Goal: Transaction & Acquisition: Register for event/course

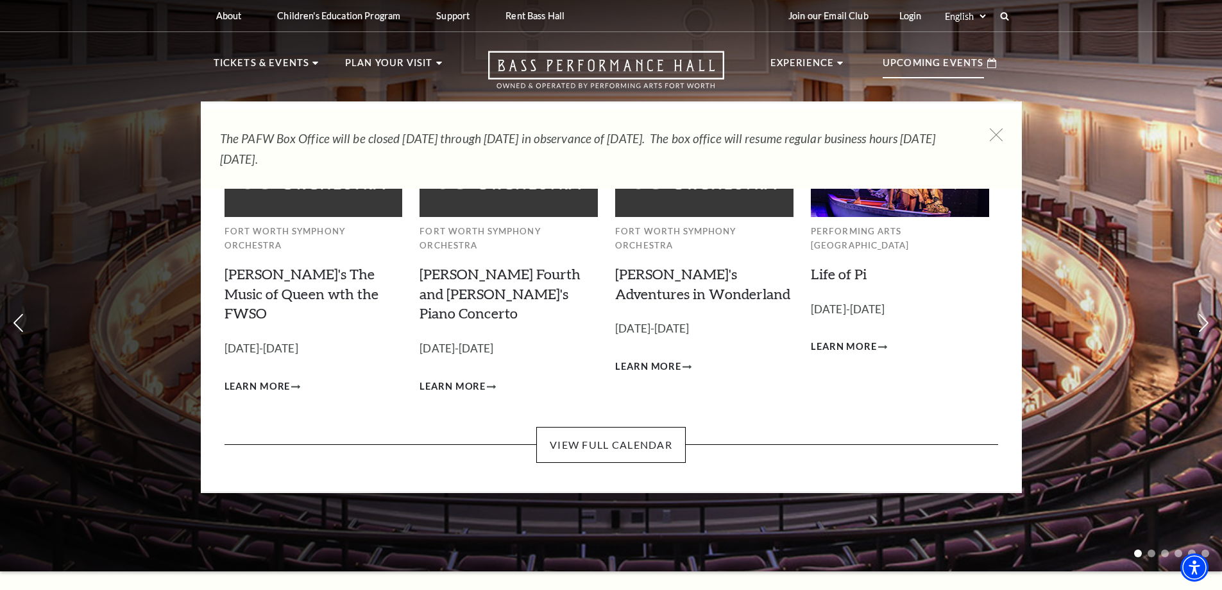
click at [946, 58] on p "Upcoming Events" at bounding box center [933, 66] width 101 height 23
click at [594, 427] on link "View Full Calendar" at bounding box center [611, 445] width 150 height 36
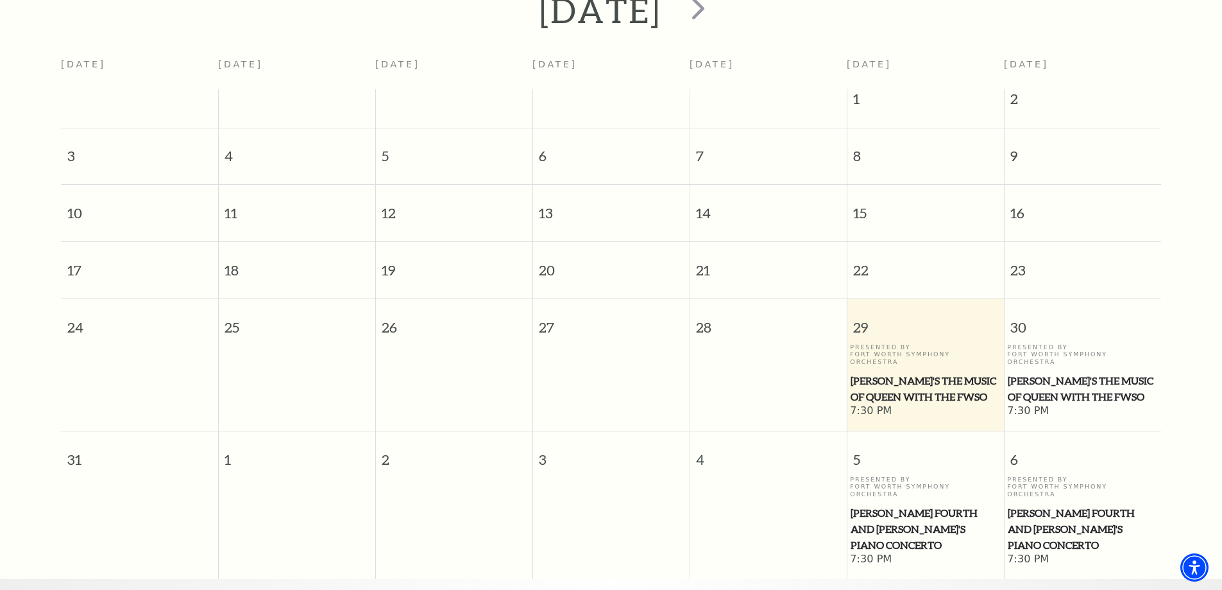
scroll to position [306, 0]
click at [920, 372] on span "[PERSON_NAME]'s The Music of Queen with the FWSO" at bounding box center [926, 387] width 150 height 31
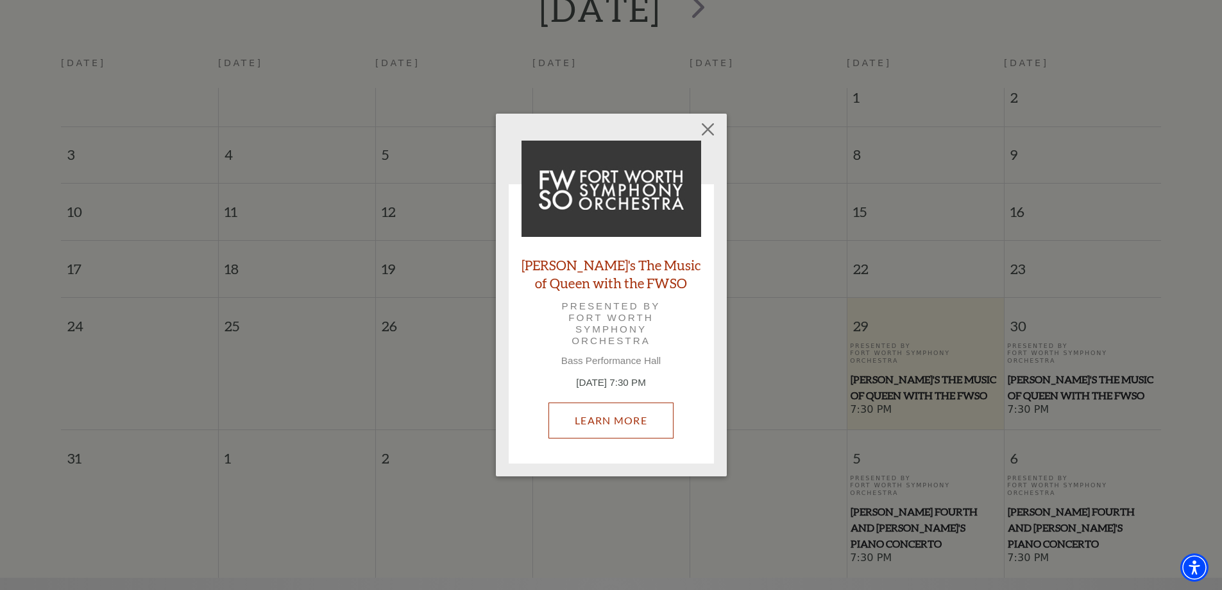
click at [640, 411] on link "Learn More" at bounding box center [611, 420] width 125 height 36
